Goal: Information Seeking & Learning: Learn about a topic

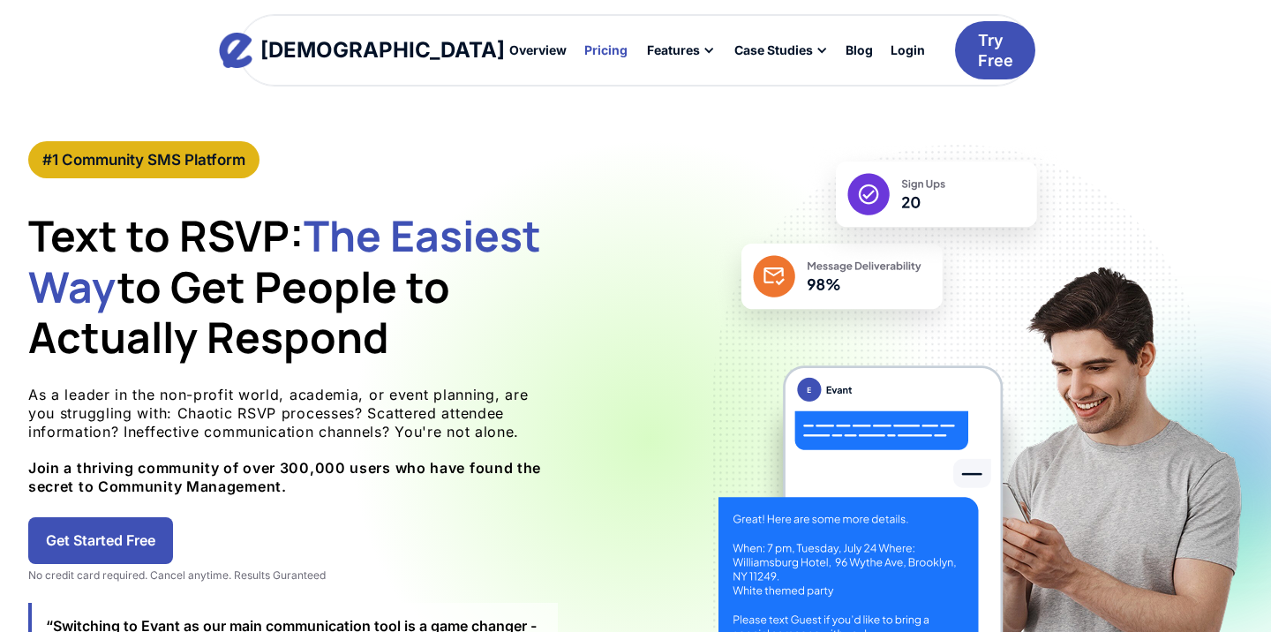
click at [584, 51] on div "Pricing" at bounding box center [605, 50] width 43 height 12
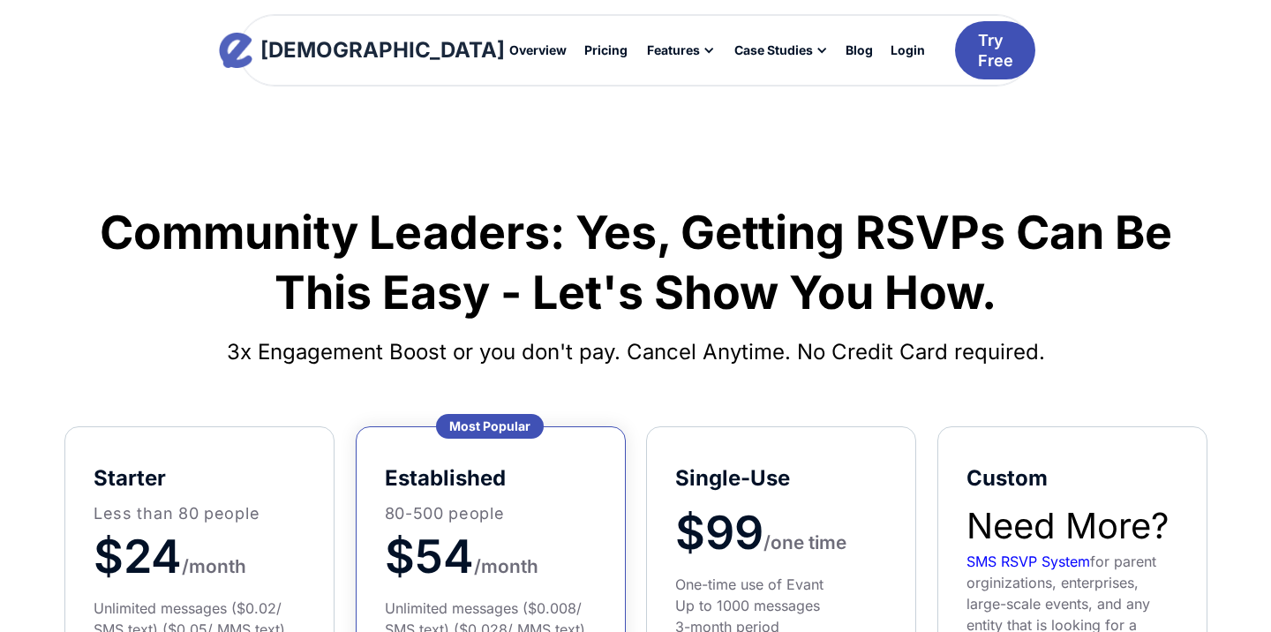
click at [344, 48] on div "[DEMOGRAPHIC_DATA]" at bounding box center [382, 50] width 244 height 21
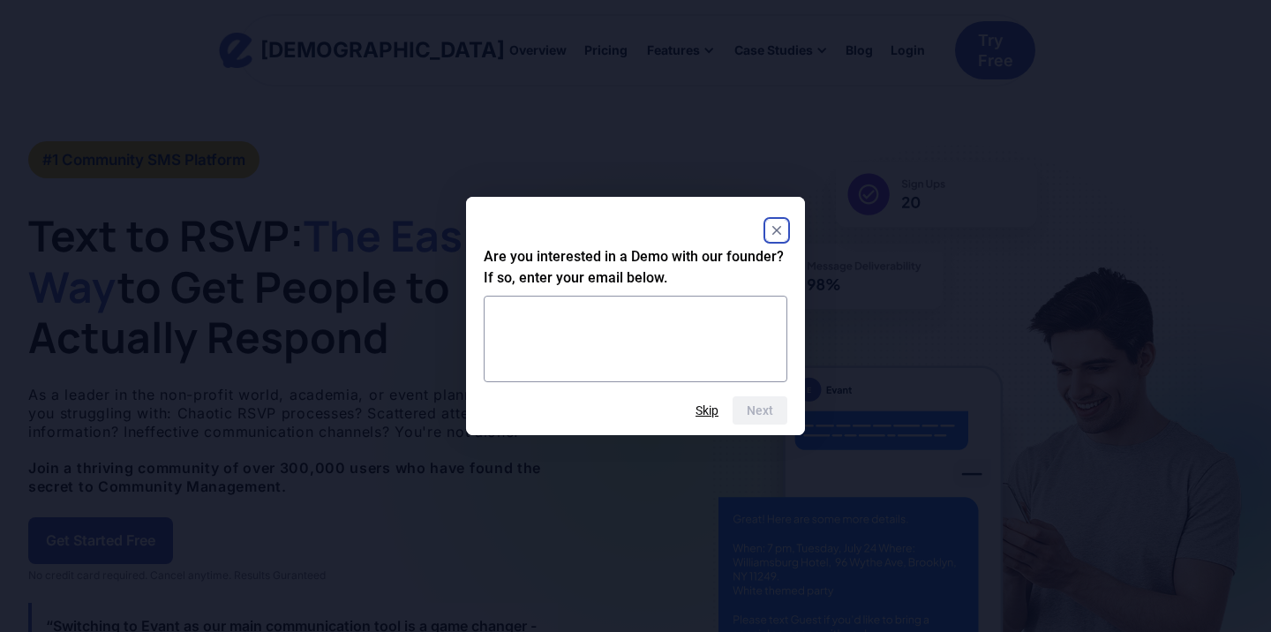
click at [776, 229] on icon "Close" at bounding box center [776, 230] width 9 height 9
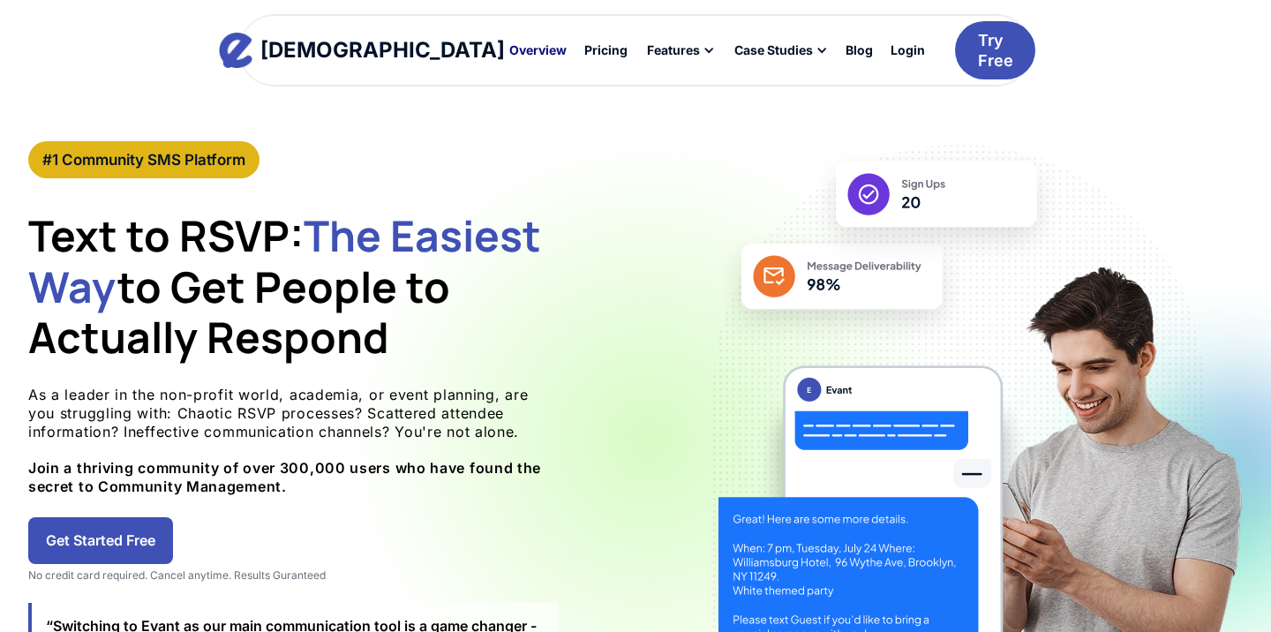
click at [509, 51] on div "Overview" at bounding box center [537, 50] width 57 height 12
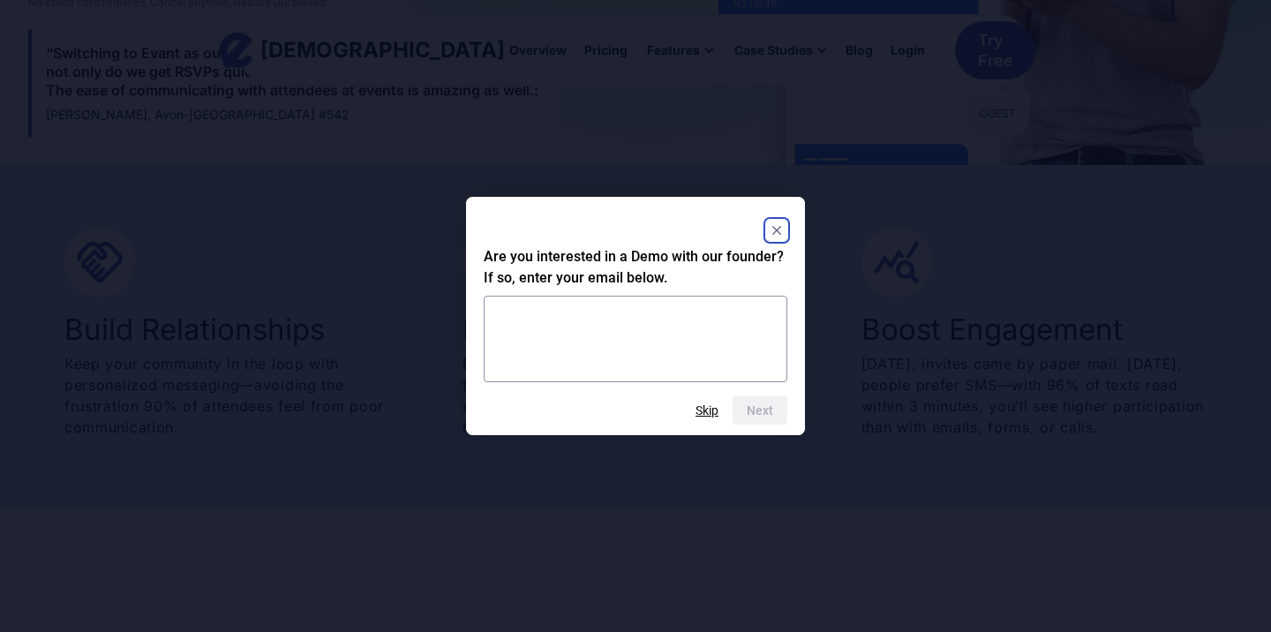
scroll to position [588, 0]
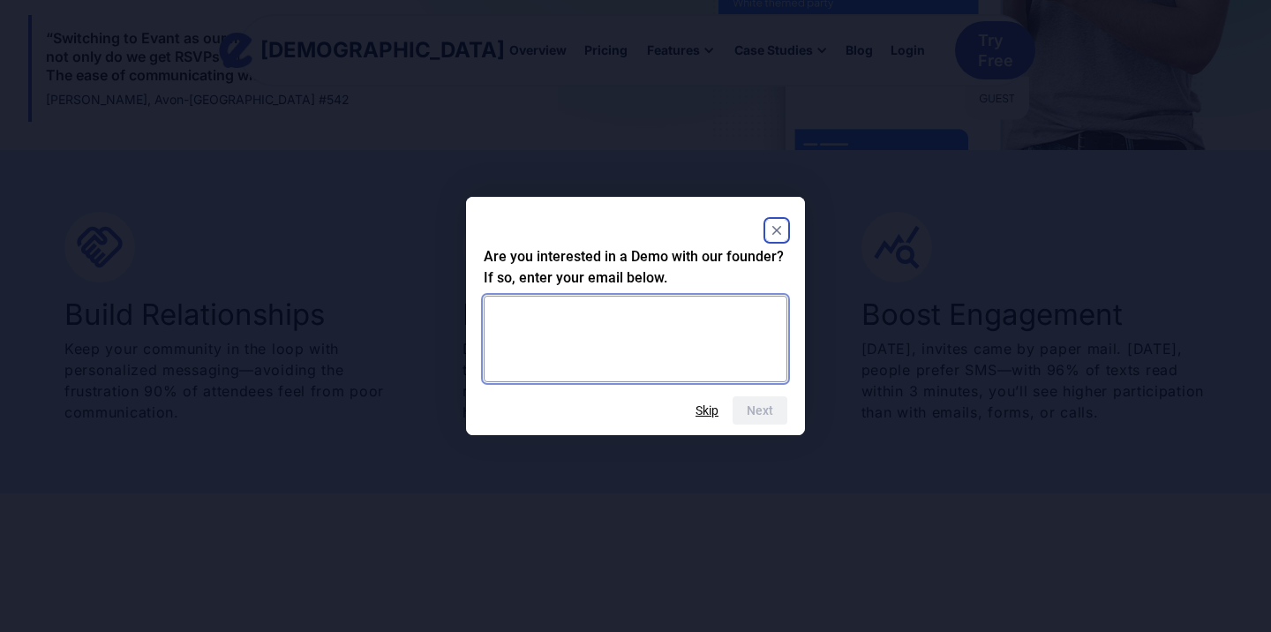
click at [727, 319] on textarea at bounding box center [636, 339] width 304 height 86
type textarea "**********"
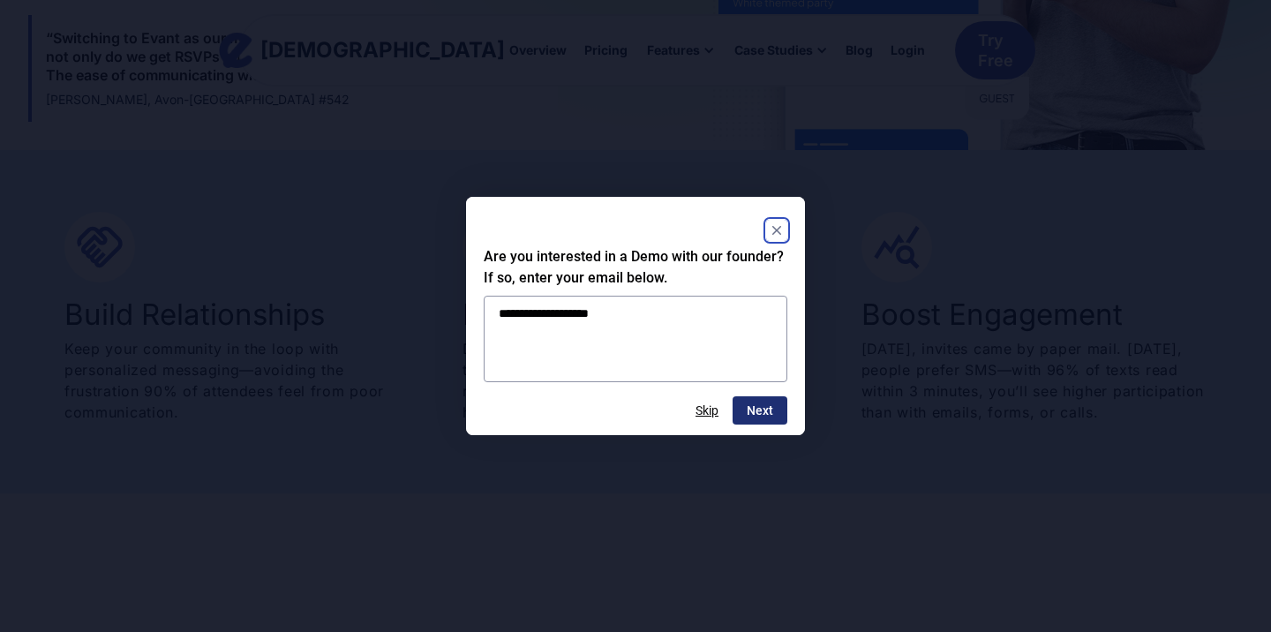
click at [768, 405] on button "Next" at bounding box center [759, 410] width 55 height 28
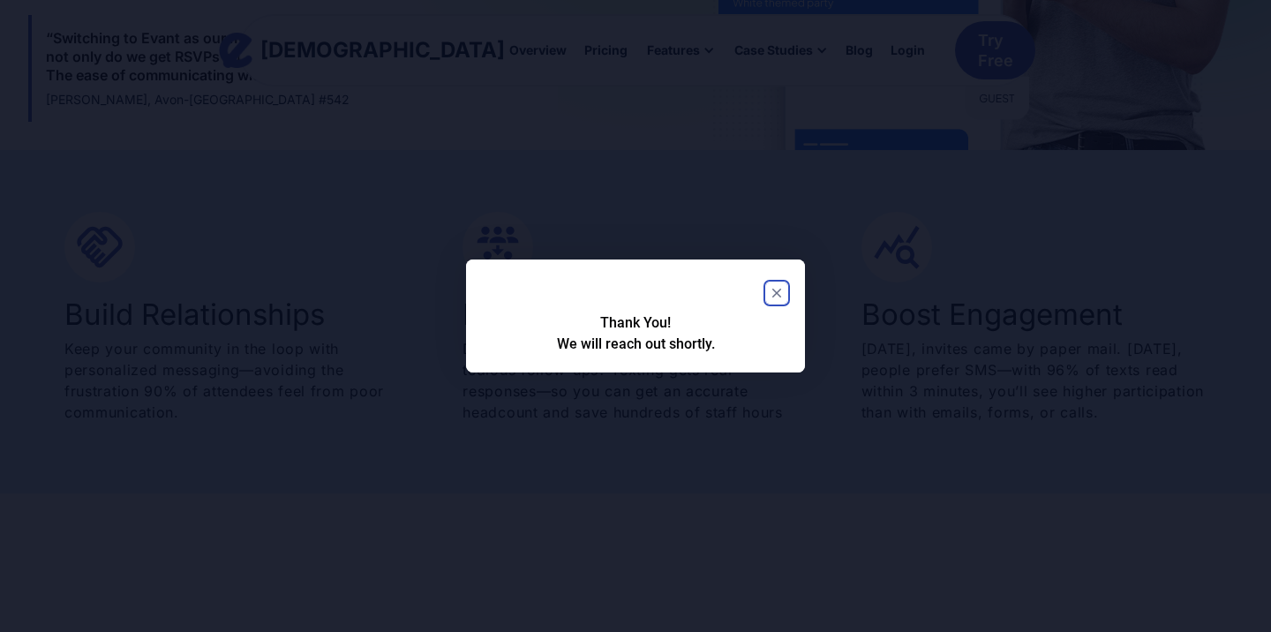
click at [777, 293] on icon "Close" at bounding box center [776, 293] width 9 height 9
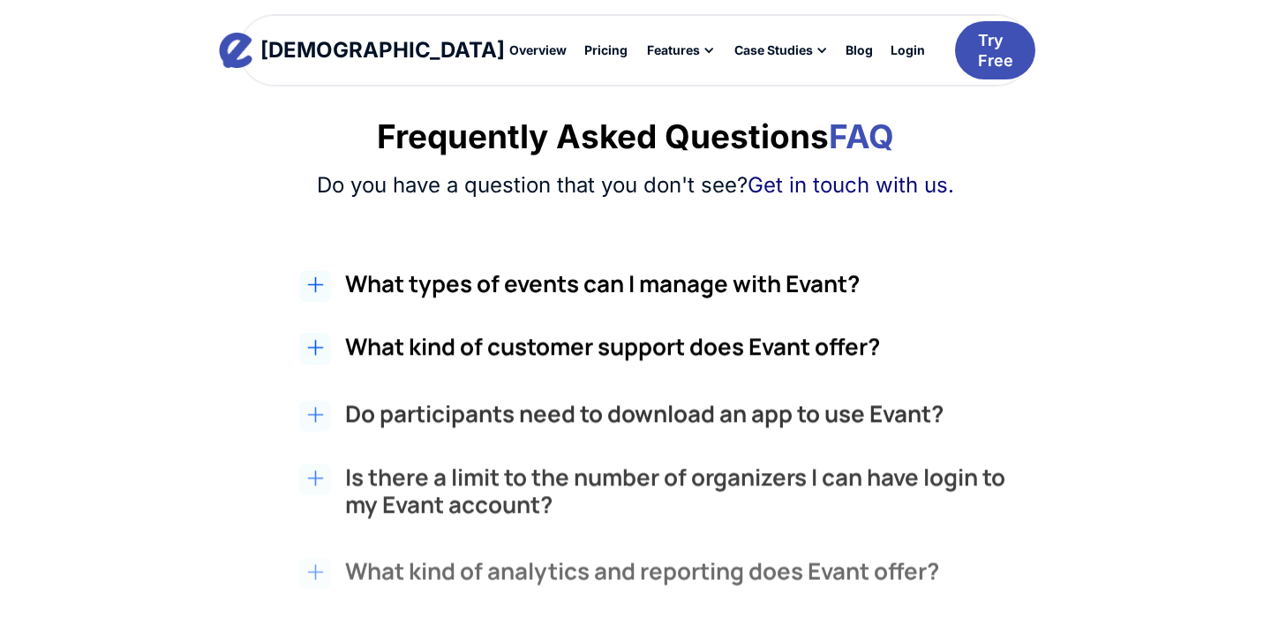
scroll to position [2896, 0]
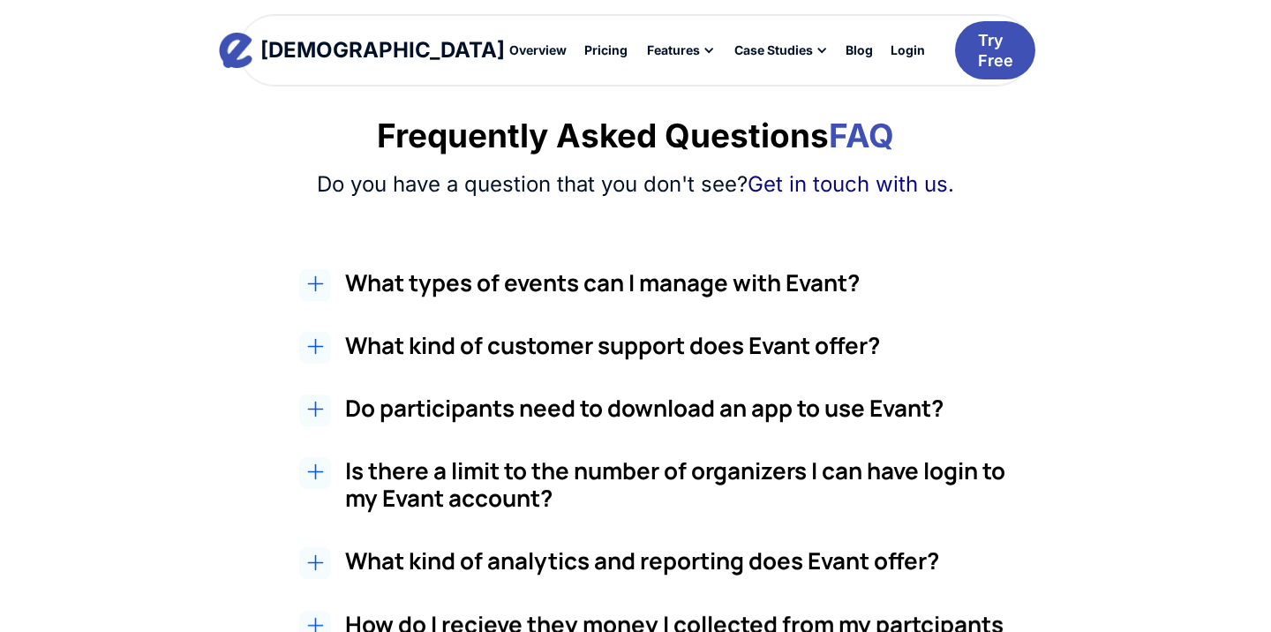
click at [611, 282] on h2 "What types of events can I manage with Evant?" at bounding box center [676, 282] width 663 height 27
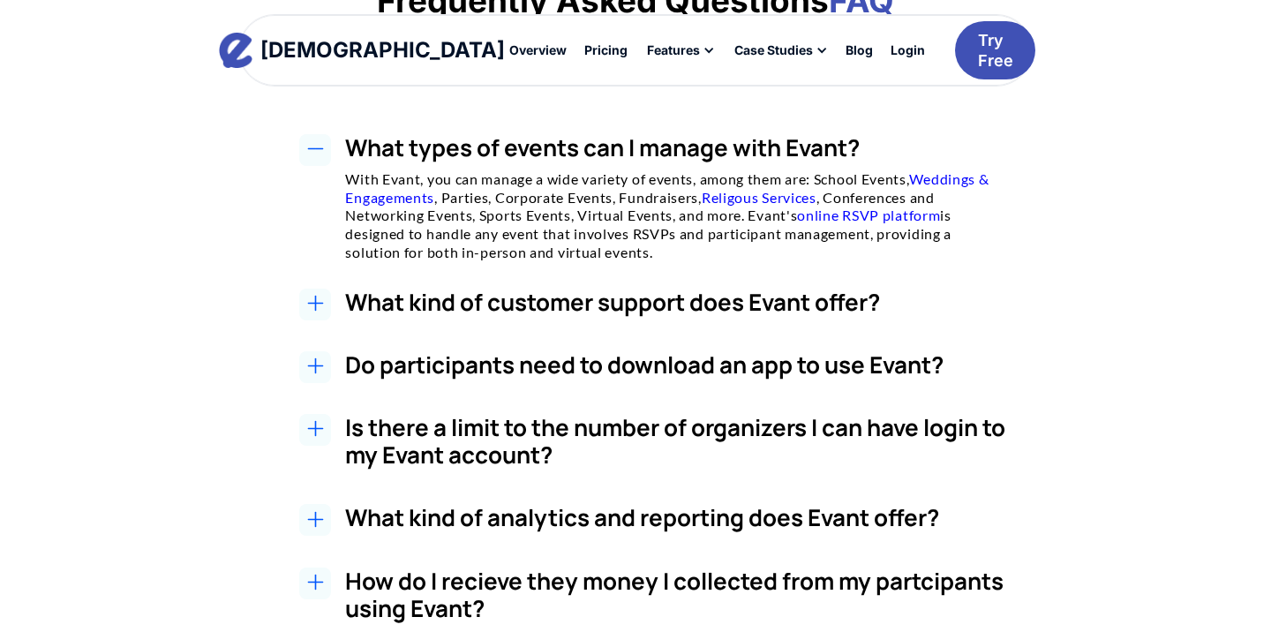
scroll to position [3039, 0]
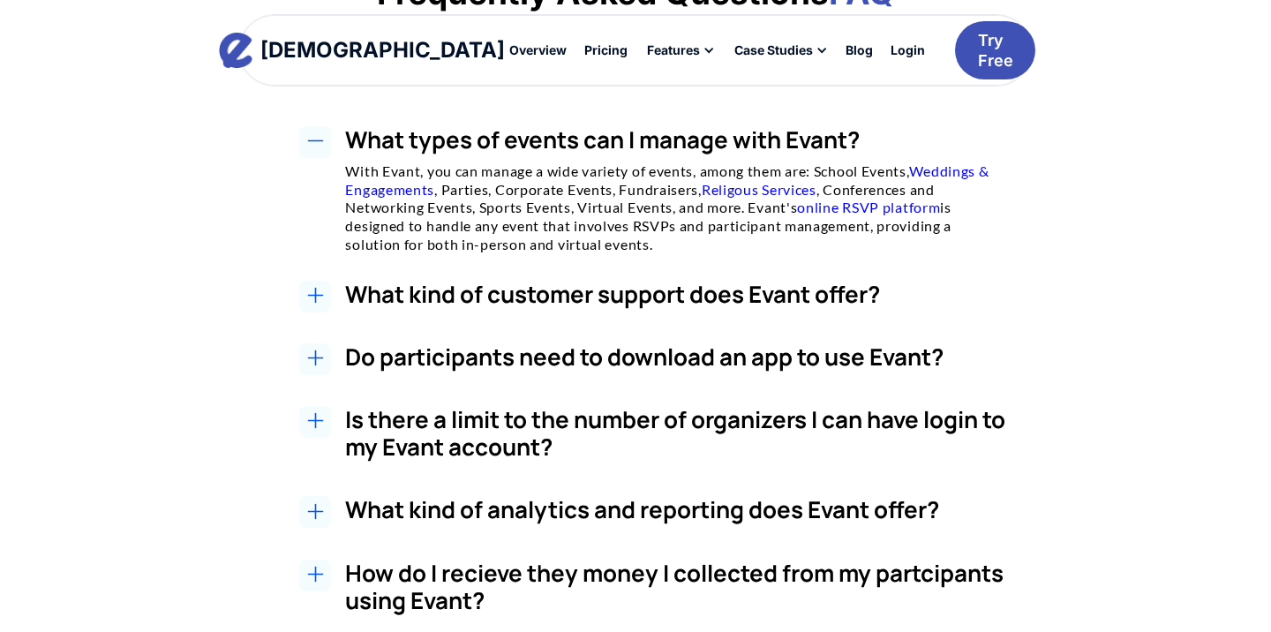
click at [739, 284] on h3 "What kind of customer support does Evant offer?" at bounding box center [676, 294] width 663 height 27
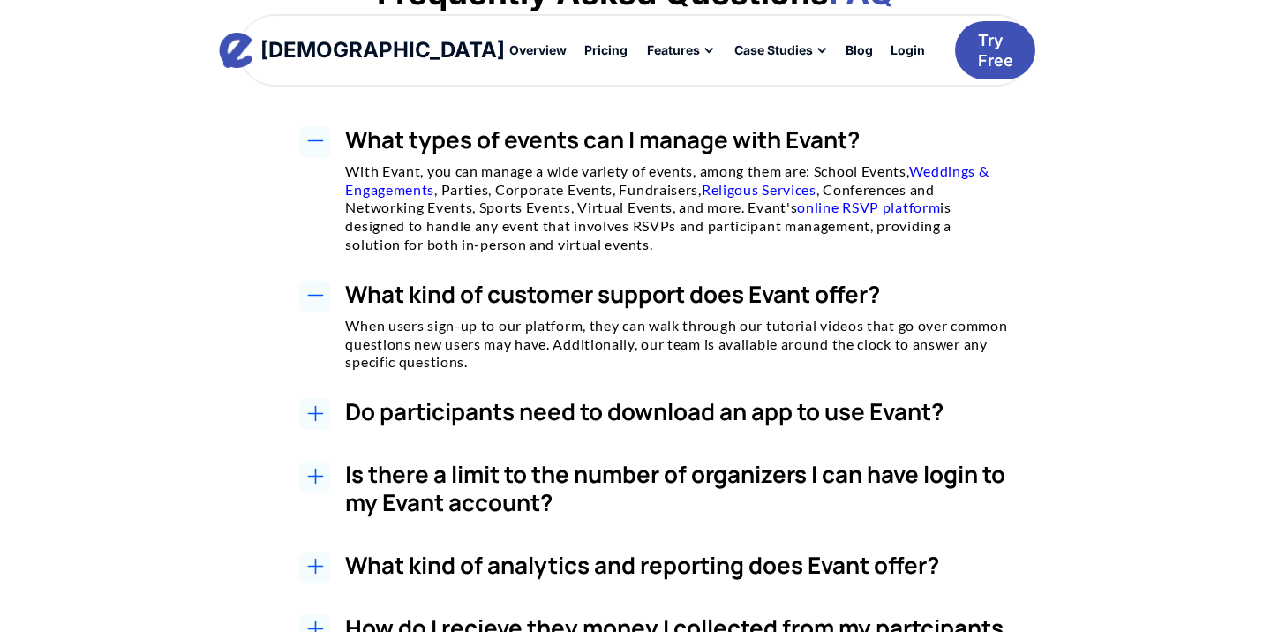
click at [739, 284] on h3 "What kind of customer support does Evant offer?" at bounding box center [676, 294] width 663 height 27
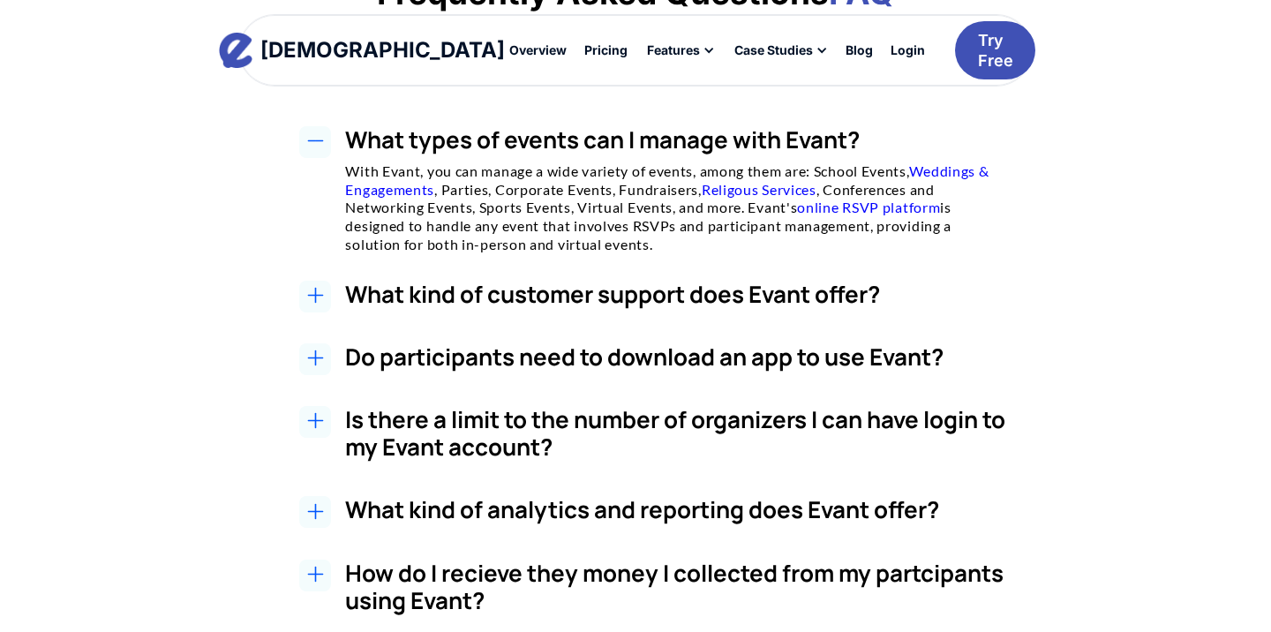
click at [719, 349] on h3 "Do participants need to download an app to use Evant?" at bounding box center [676, 356] width 663 height 27
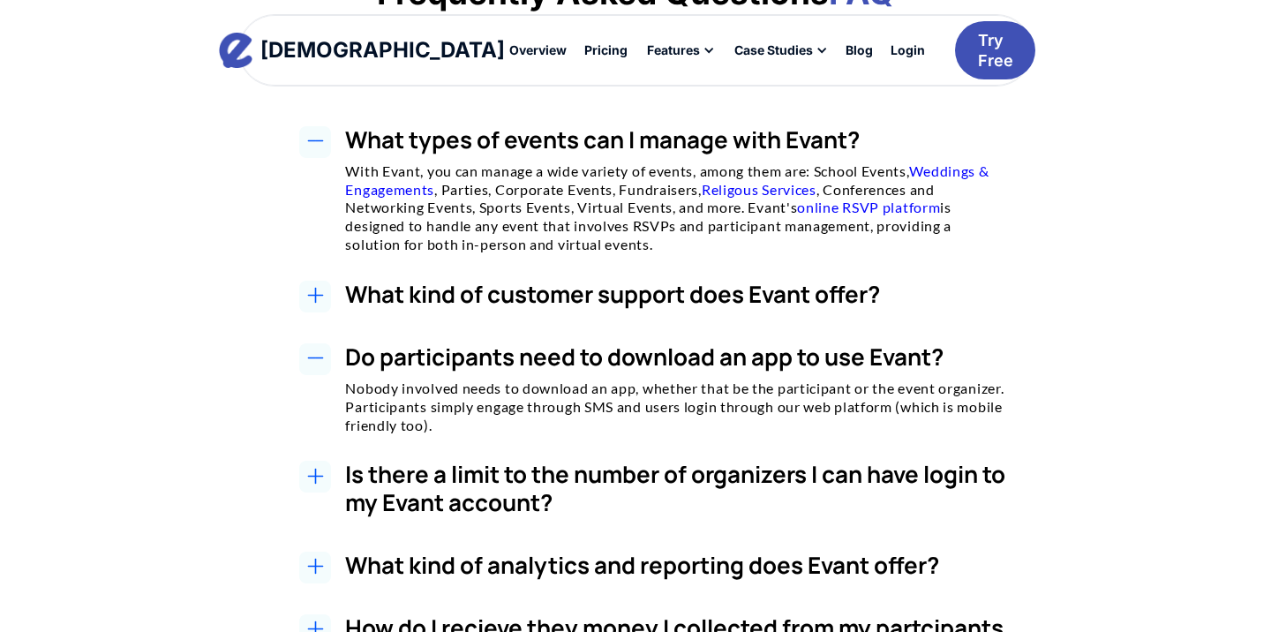
click at [719, 349] on h3 "Do participants need to download an app to use Evant?" at bounding box center [676, 356] width 663 height 27
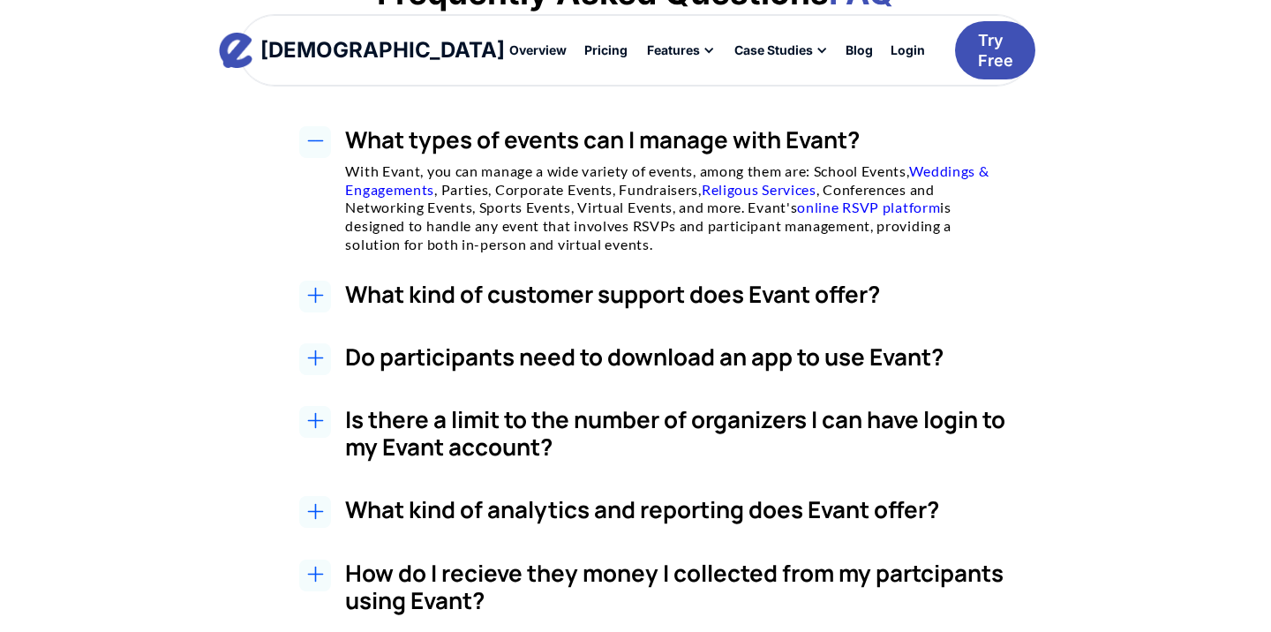
click at [693, 426] on h3 "Is there a limit to the number of organizers I can have login to my Evant accou…" at bounding box center [676, 433] width 663 height 55
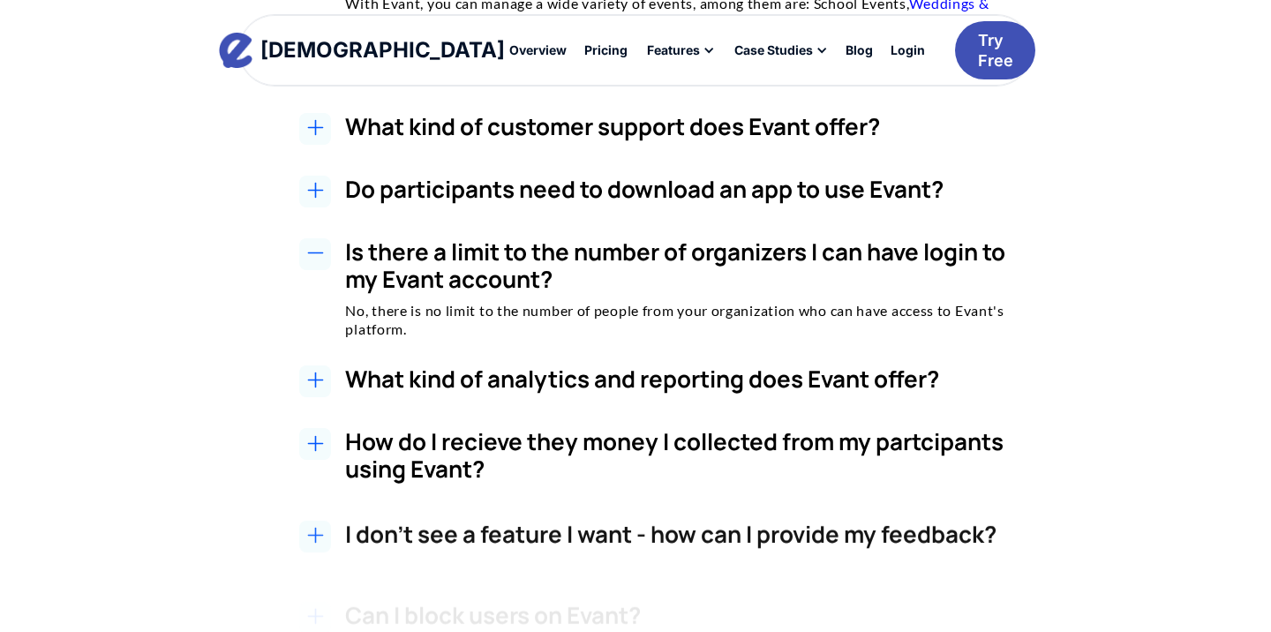
scroll to position [3207, 0]
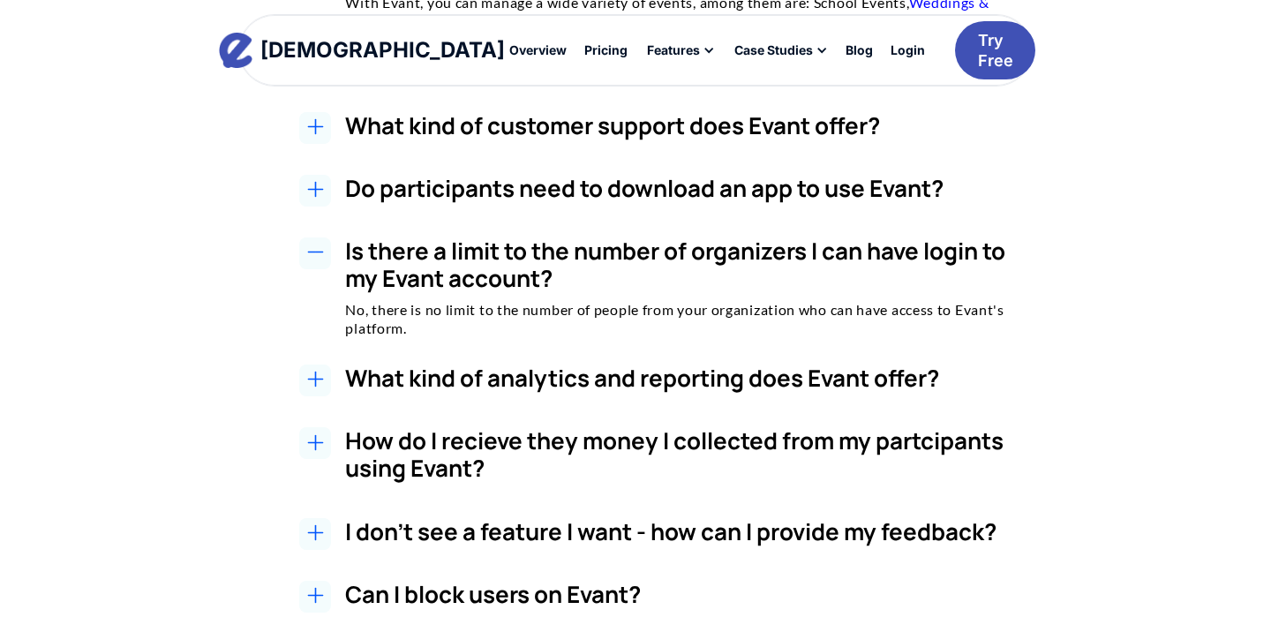
click at [686, 364] on h3 "What kind of analytics and reporting does Evant offer?" at bounding box center [676, 377] width 663 height 27
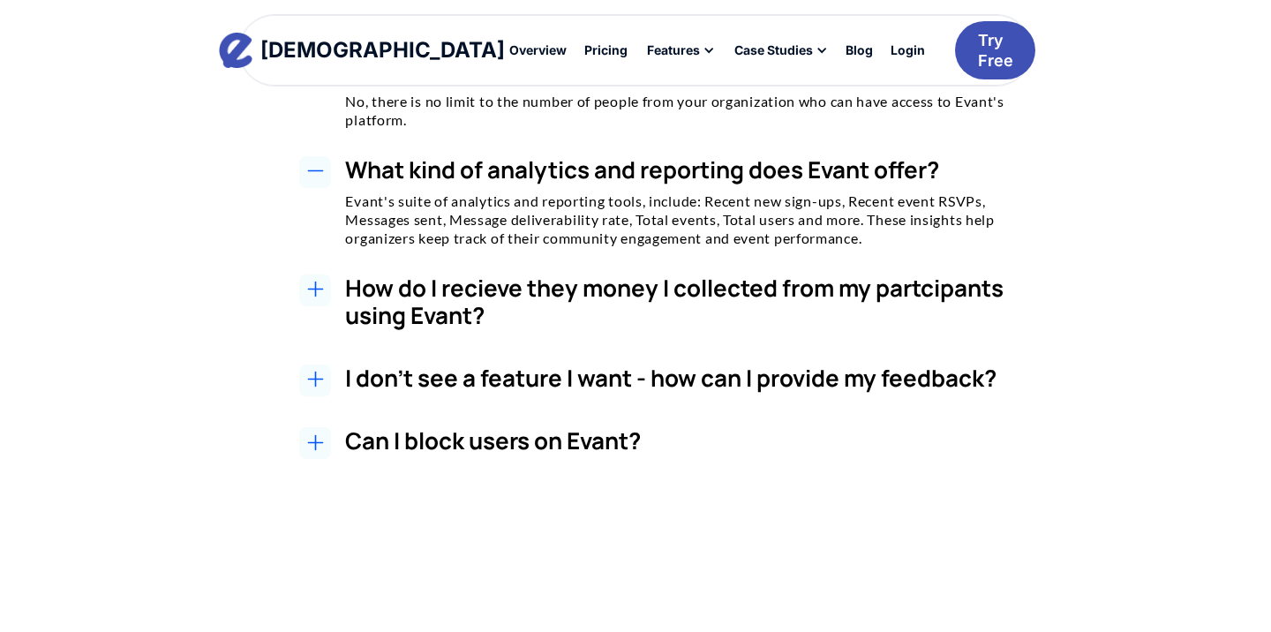
scroll to position [3417, 0]
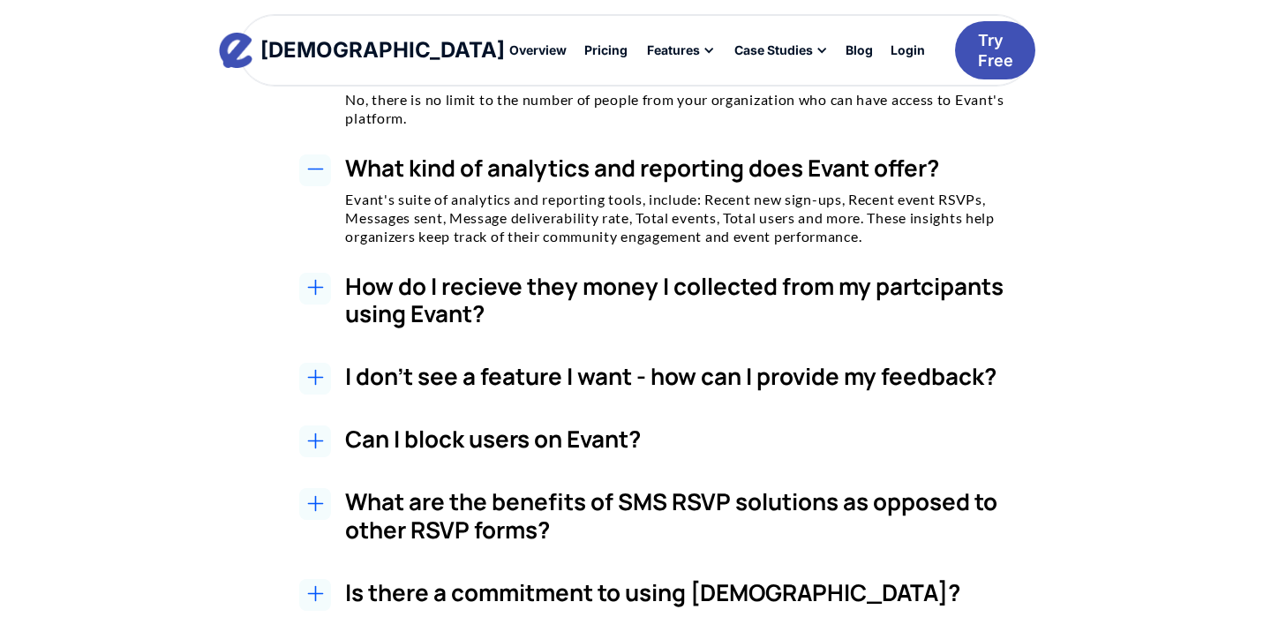
click at [849, 168] on h3 "What kind of analytics and reporting does Evant offer?" at bounding box center [676, 167] width 663 height 27
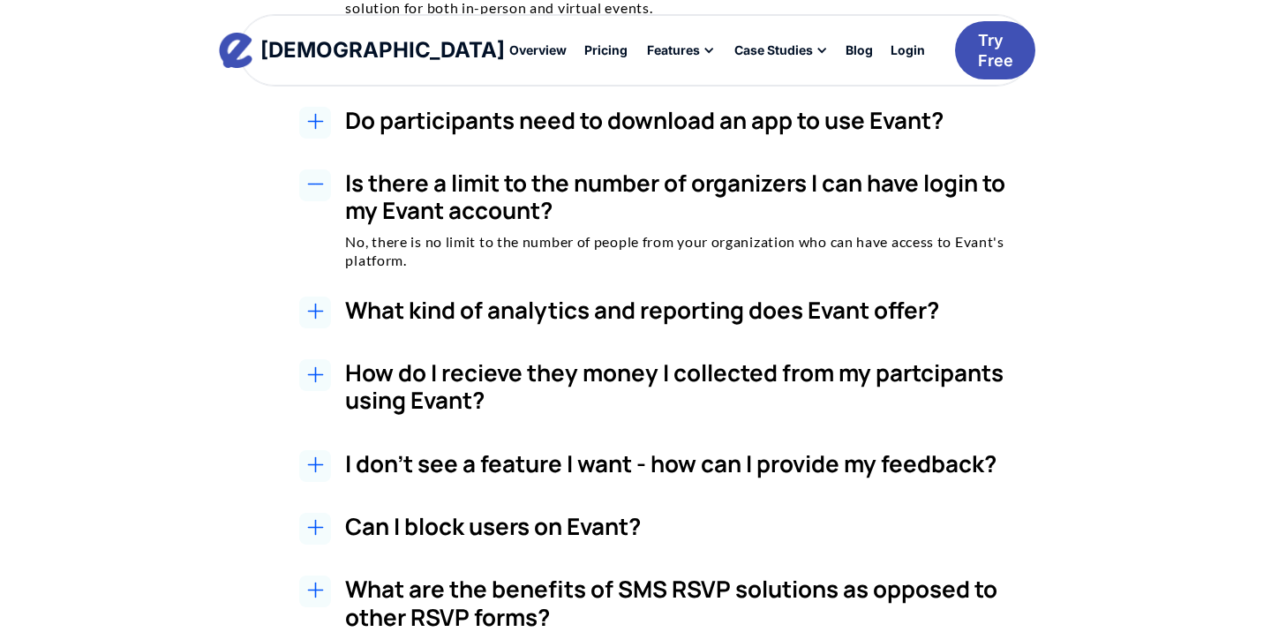
scroll to position [3250, 0]
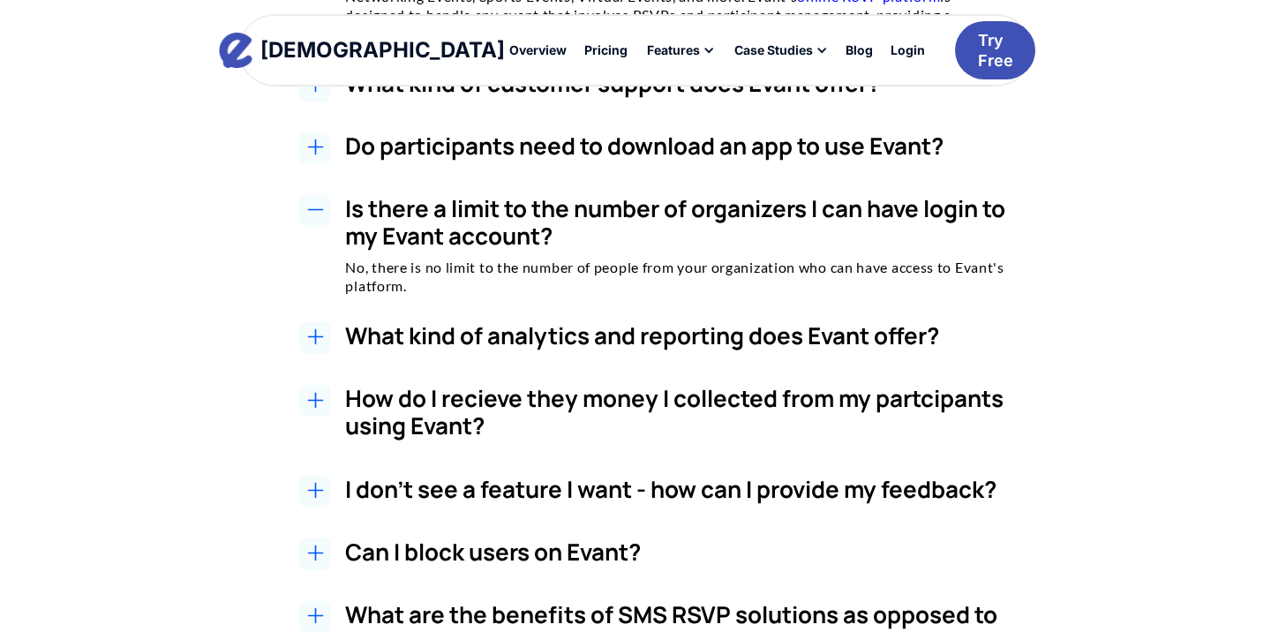
click at [829, 200] on h3 "Is there a limit to the number of organizers I can have login to my Evant accou…" at bounding box center [676, 222] width 663 height 55
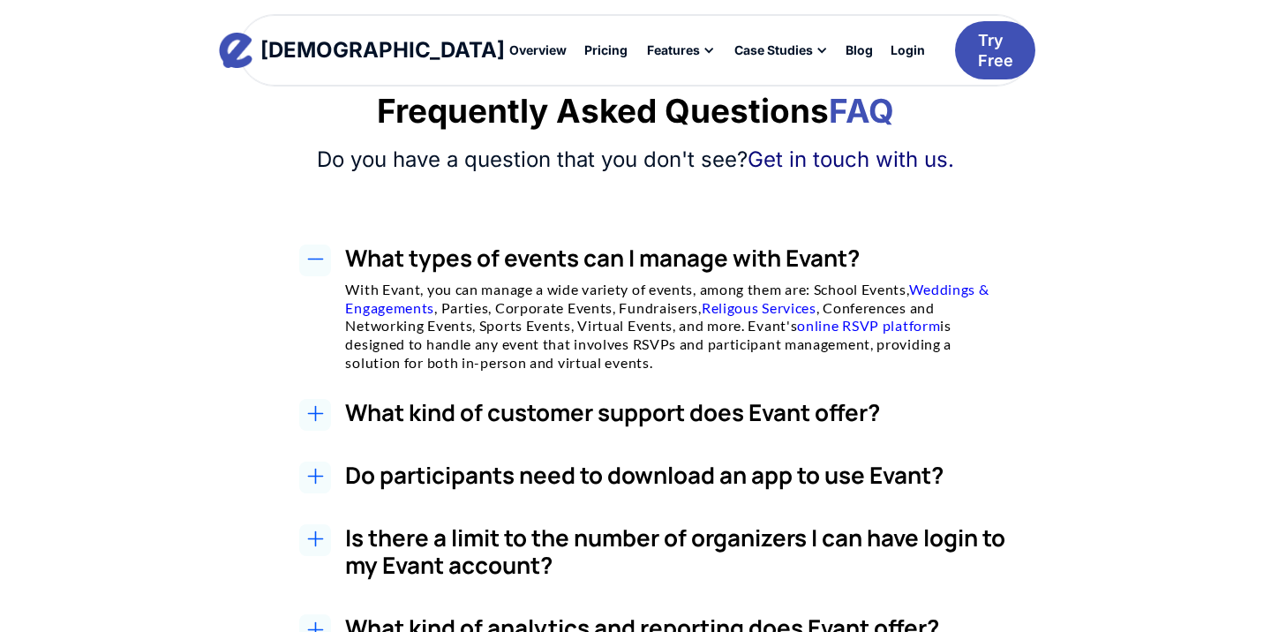
scroll to position [2902, 0]
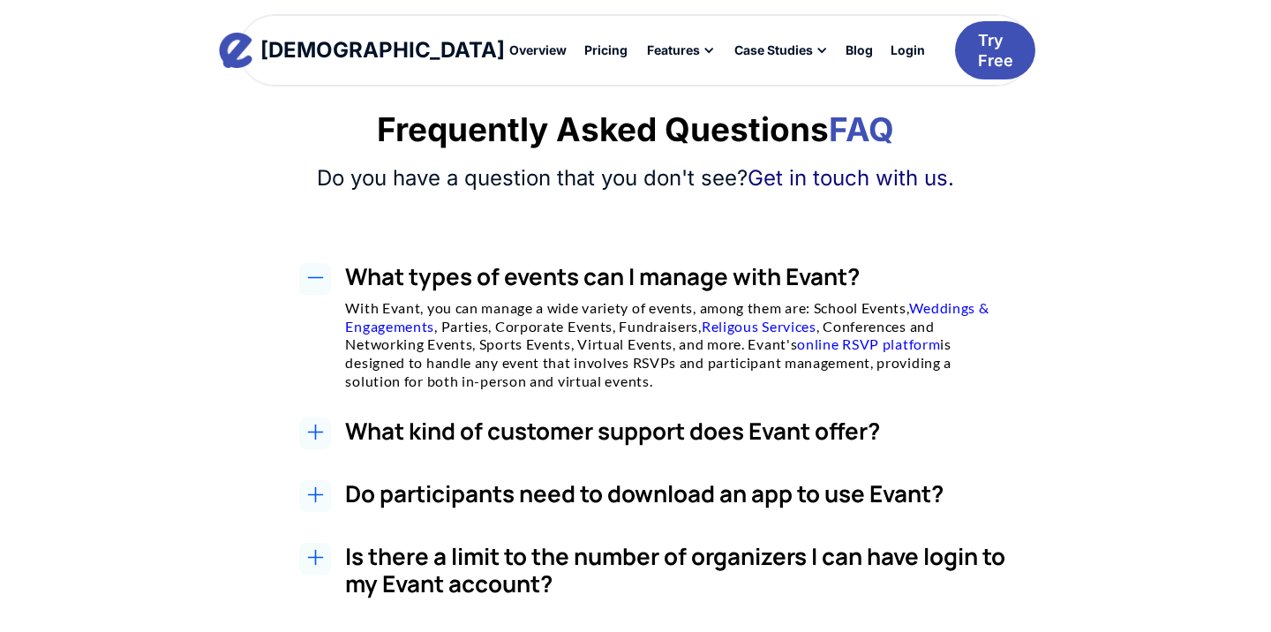
click at [786, 270] on h2 "What types of events can I manage with Evant?" at bounding box center [676, 276] width 663 height 27
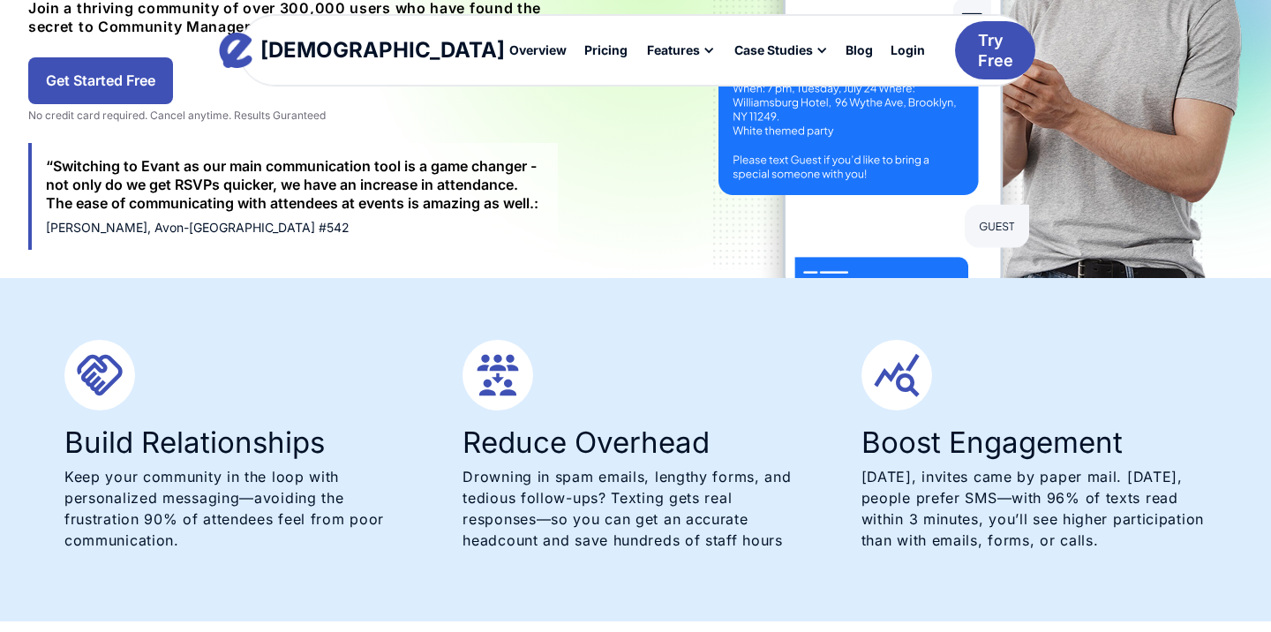
scroll to position [427, 0]
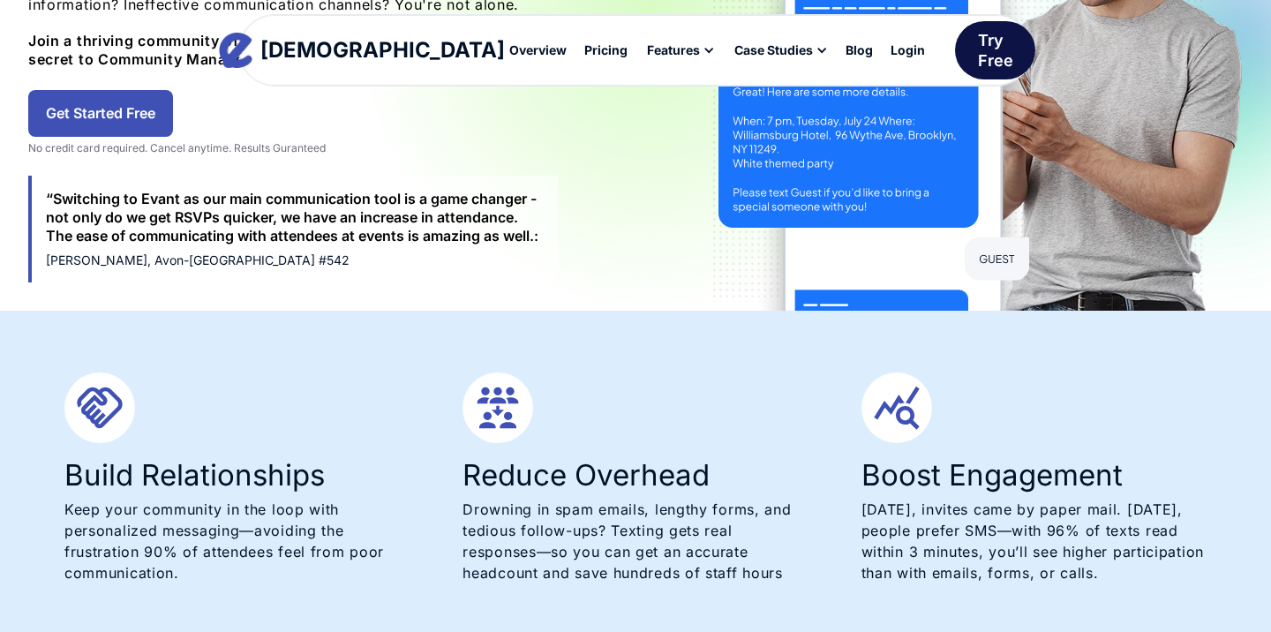
click at [978, 49] on div "Try Free" at bounding box center [995, 50] width 35 height 41
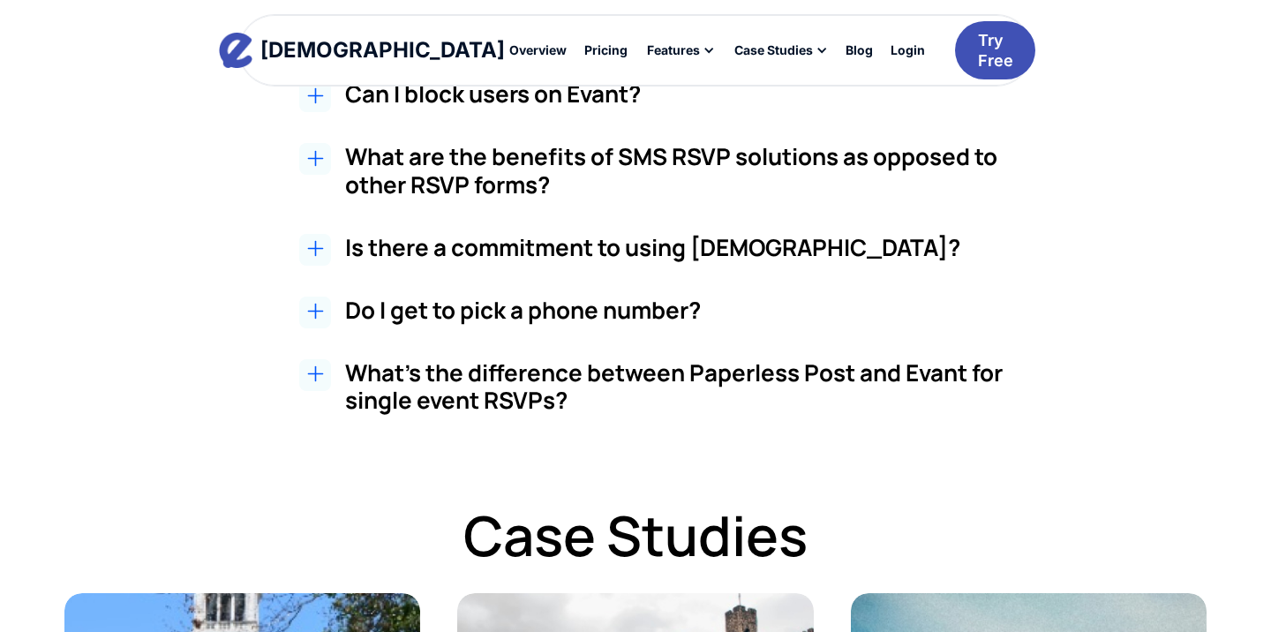
scroll to position [3578, 0]
click at [538, 297] on h3 "Do I get to pick a phone number?" at bounding box center [676, 310] width 663 height 27
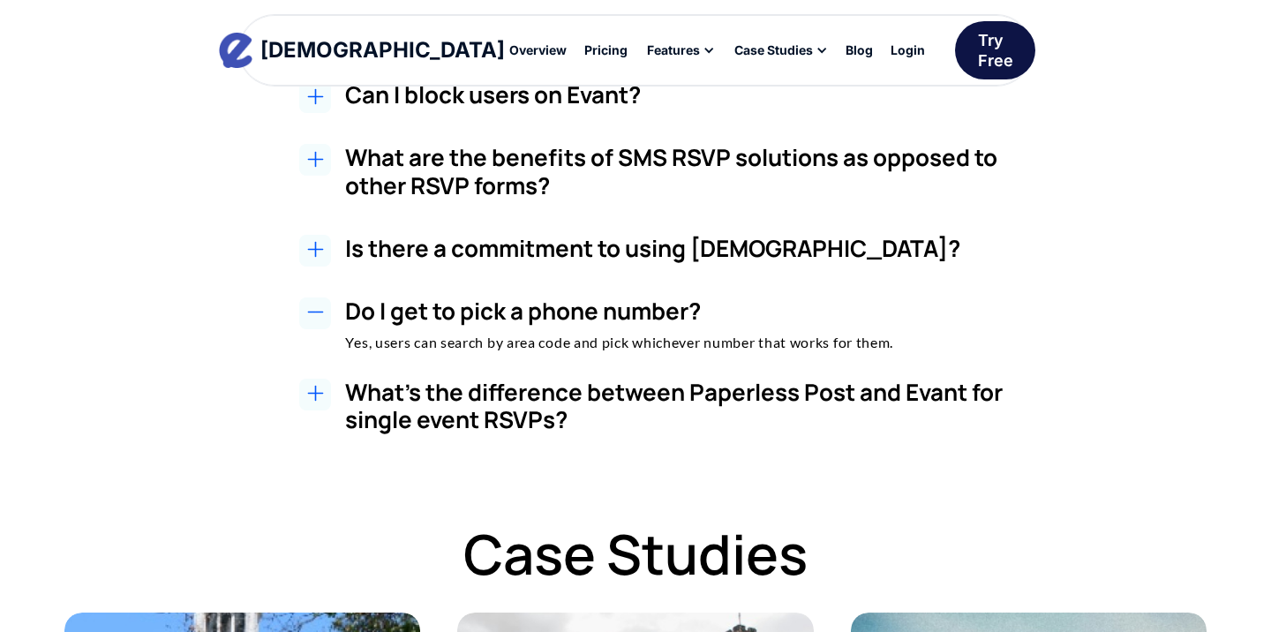
click at [978, 45] on div "Try Free" at bounding box center [995, 50] width 35 height 41
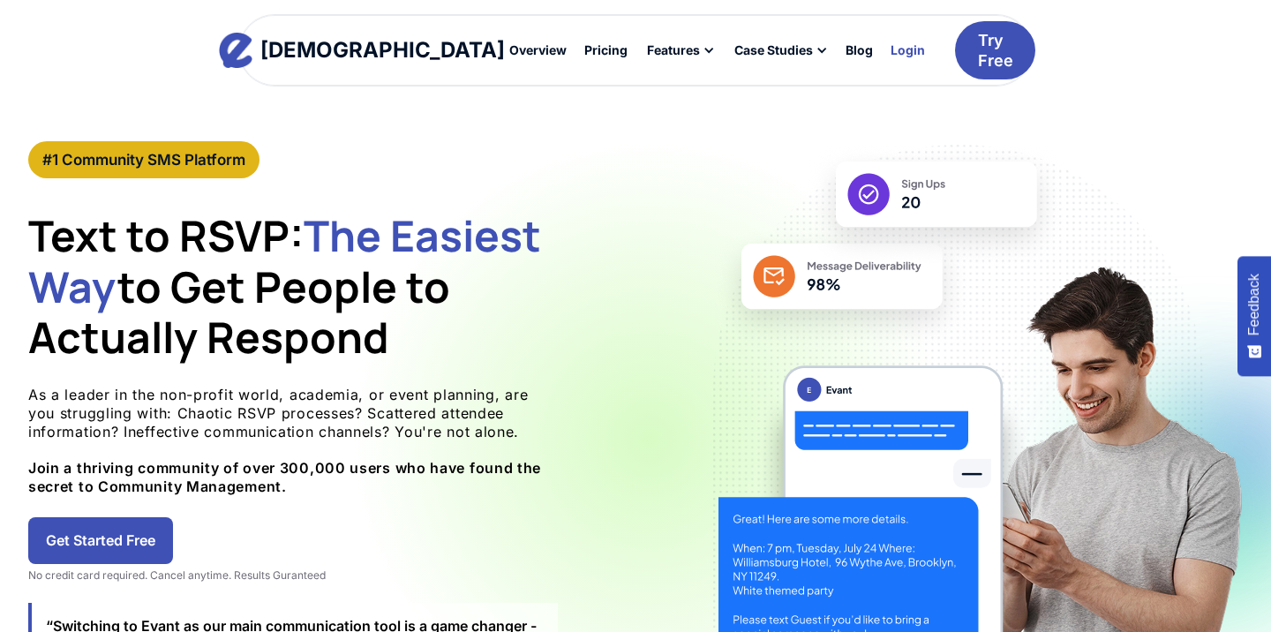
click at [890, 53] on div "Login" at bounding box center [907, 50] width 34 height 12
